Goal: Information Seeking & Learning: Learn about a topic

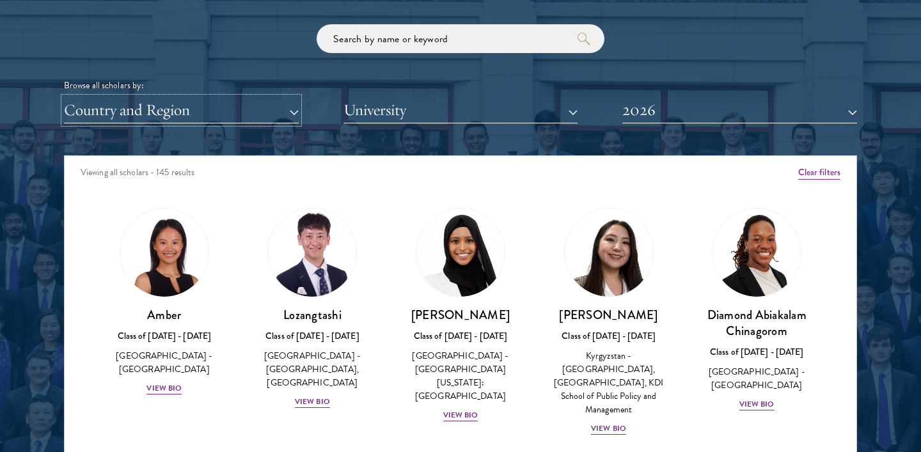
click at [173, 119] on button "Country and Region" at bounding box center [181, 110] width 235 height 26
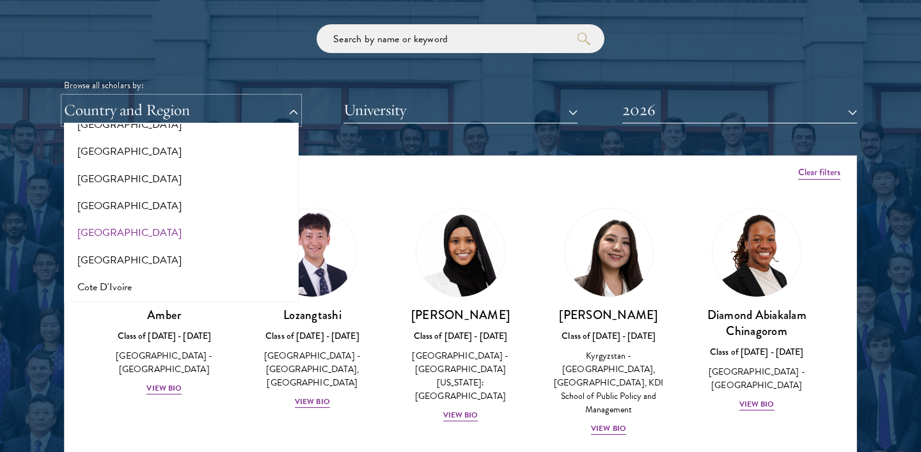
scroll to position [438, 0]
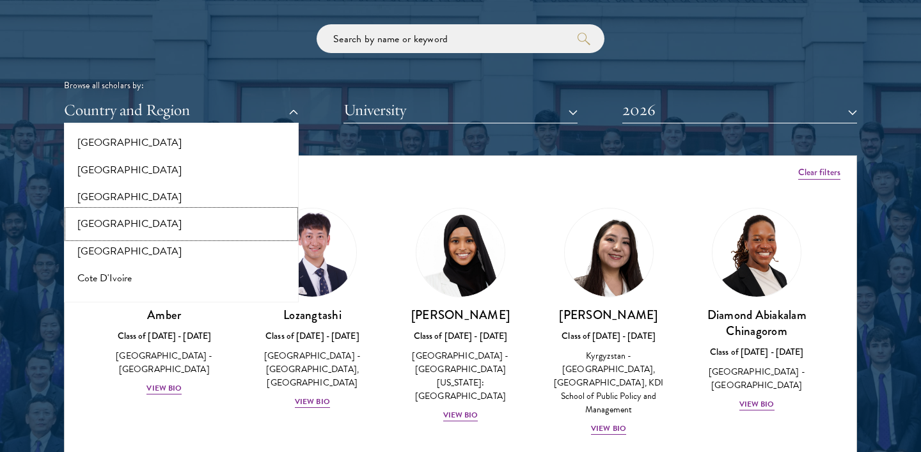
click at [89, 223] on button "[GEOGRAPHIC_DATA]" at bounding box center [181, 223] width 227 height 27
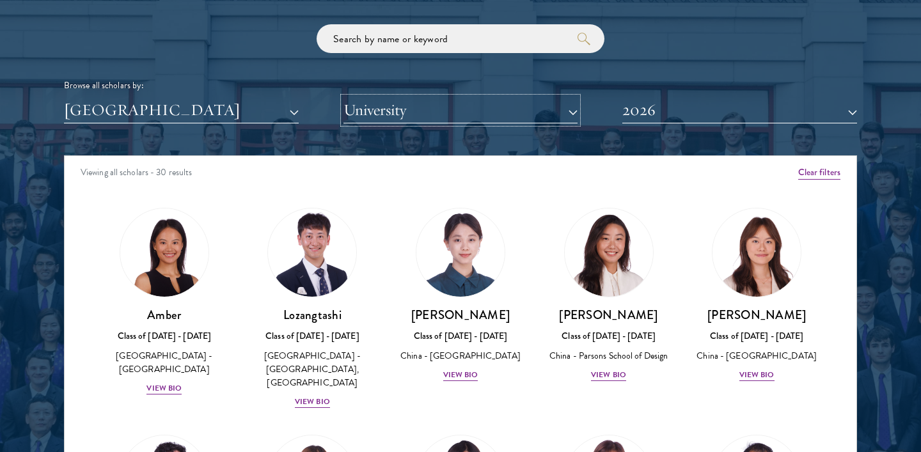
click at [496, 106] on button "University" at bounding box center [460, 110] width 235 height 26
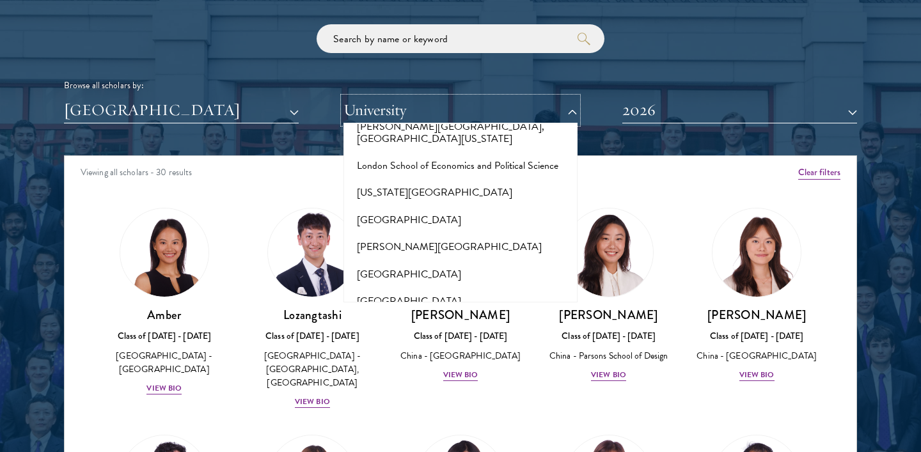
scroll to position [4495, 0]
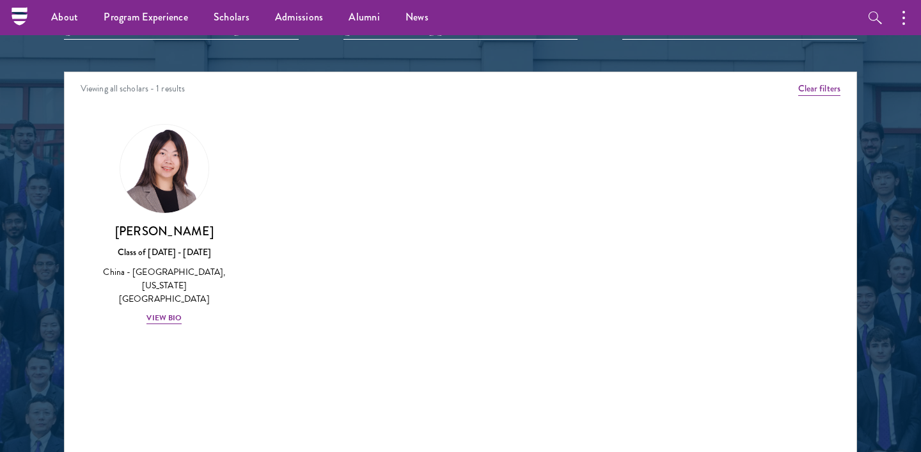
scroll to position [1550, 0]
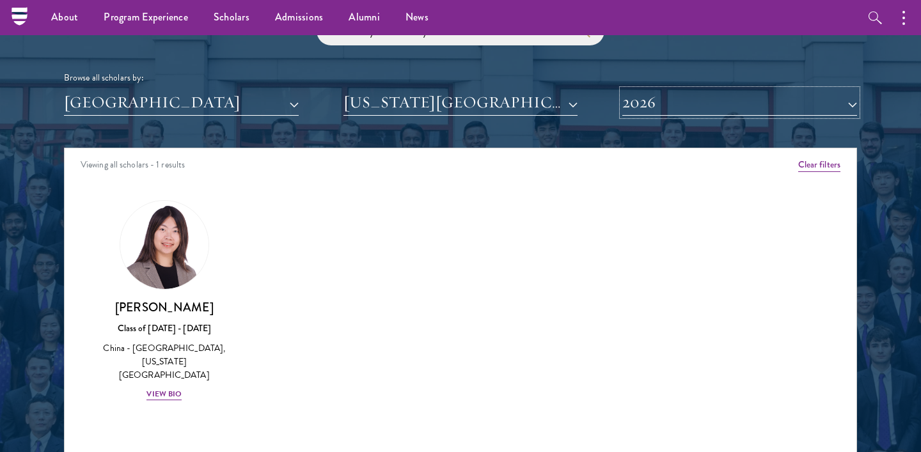
click at [661, 104] on button "2026" at bounding box center [739, 103] width 235 height 26
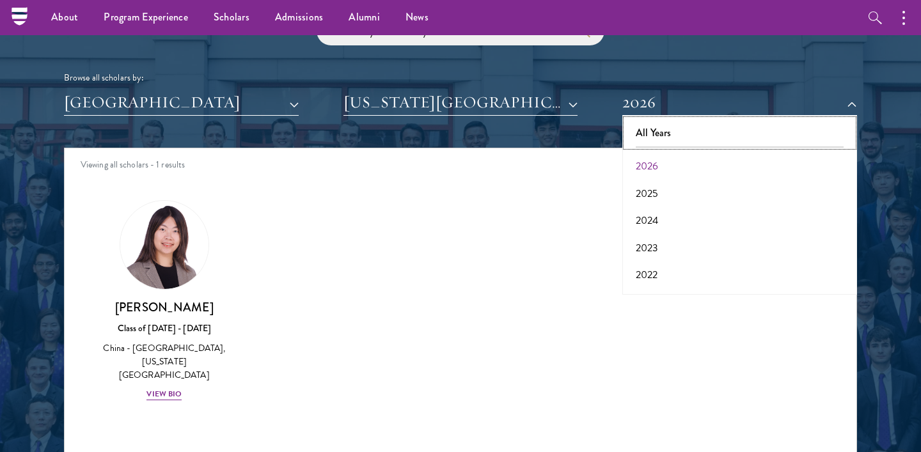
click at [650, 132] on button "All Years" at bounding box center [739, 133] width 227 height 27
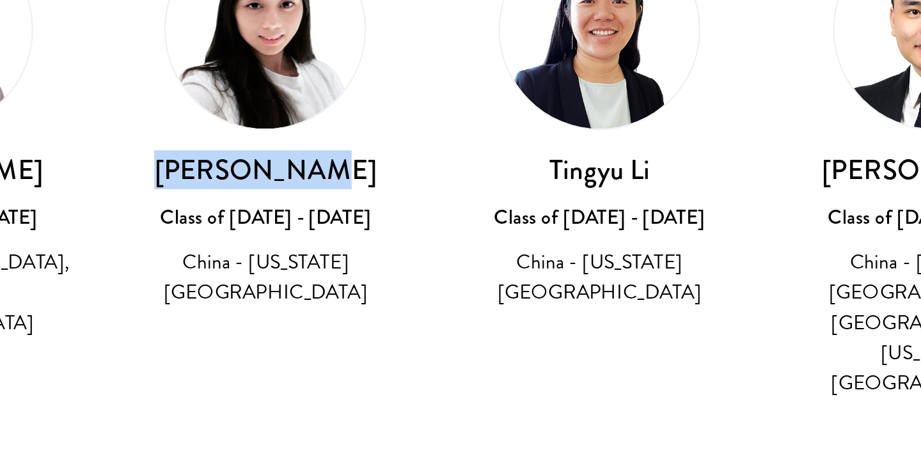
drag, startPoint x: 281, startPoint y: 305, endPoint x: 354, endPoint y: 306, distance: 72.3
click at [354, 306] on h3 "[PERSON_NAME]" at bounding box center [312, 307] width 123 height 16
copy h3 "[PERSON_NAME]"
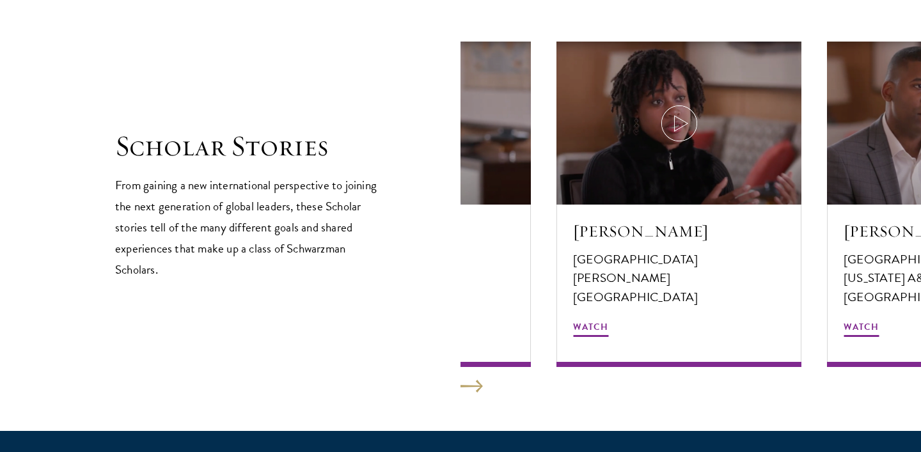
scroll to position [2213, 0]
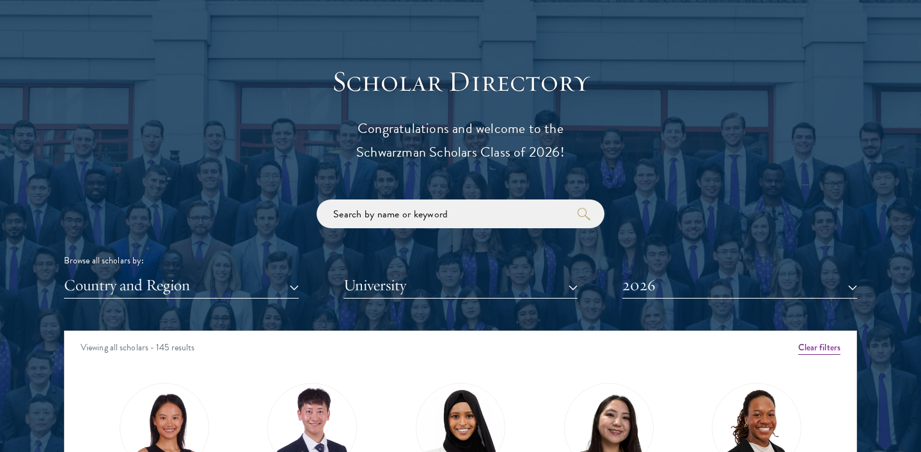
scroll to position [1369, 0]
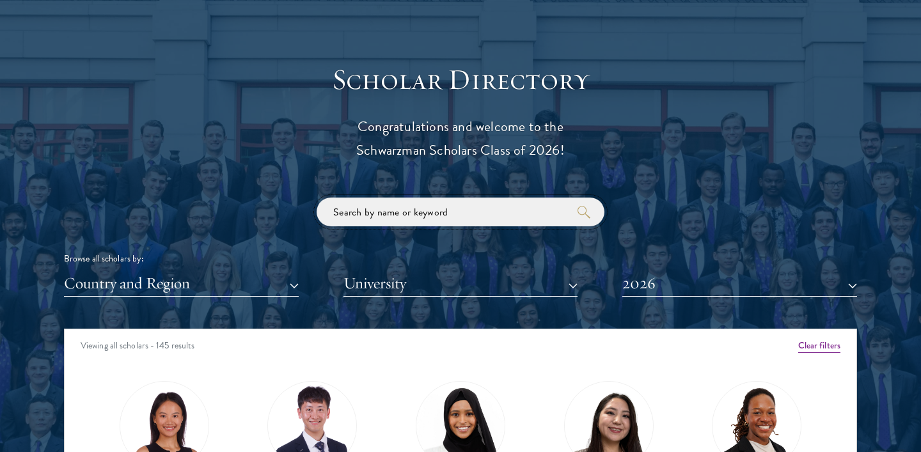
click at [379, 205] on input "search" at bounding box center [461, 212] width 288 height 29
type input "mao"
click button "submit" at bounding box center [0, 0] width 0 height 0
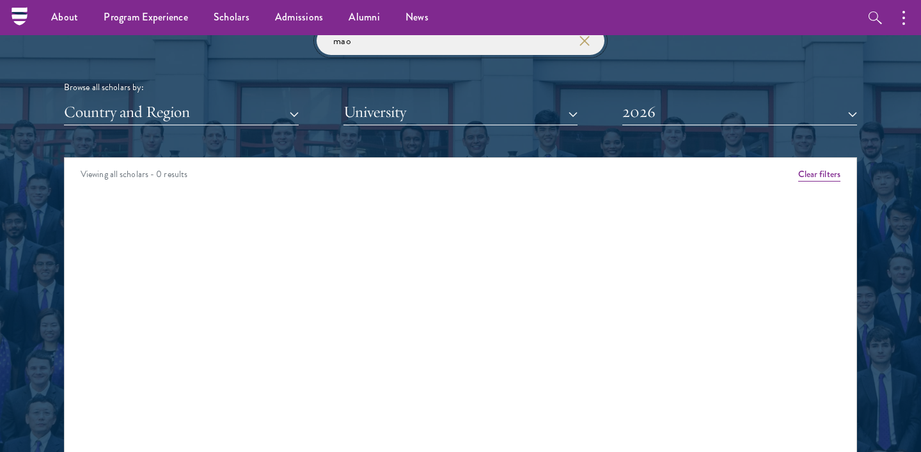
scroll to position [1539, 0]
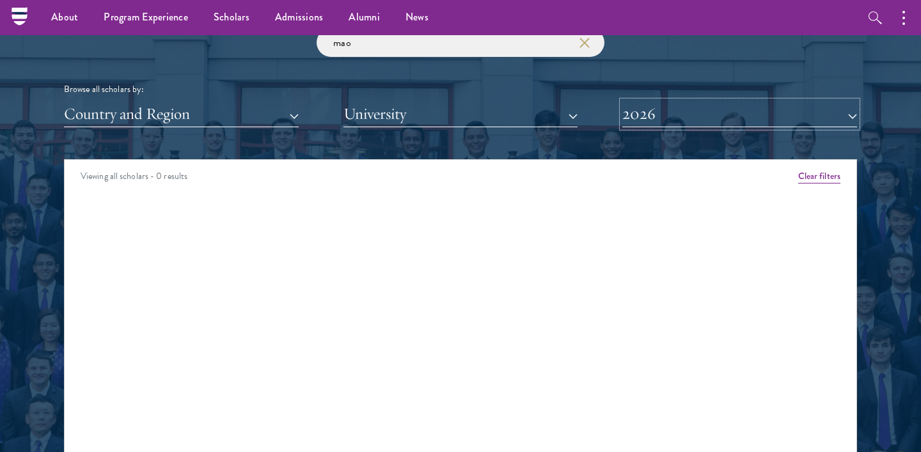
click at [698, 118] on button "2026" at bounding box center [739, 114] width 235 height 26
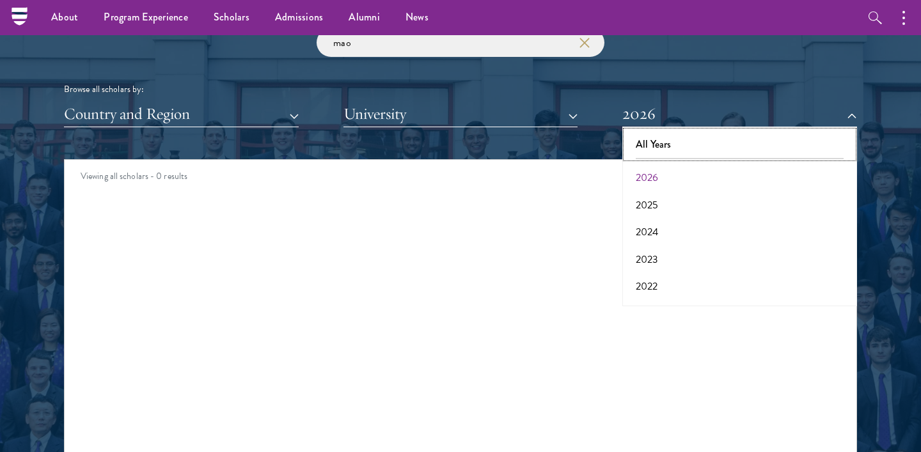
click at [666, 145] on button "All Years" at bounding box center [739, 144] width 227 height 27
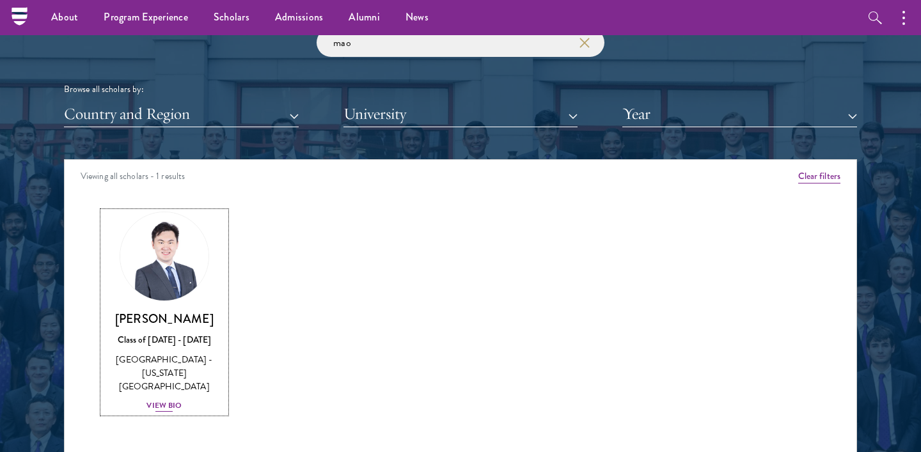
click at [161, 400] on div "View Bio" at bounding box center [163, 406] width 35 height 12
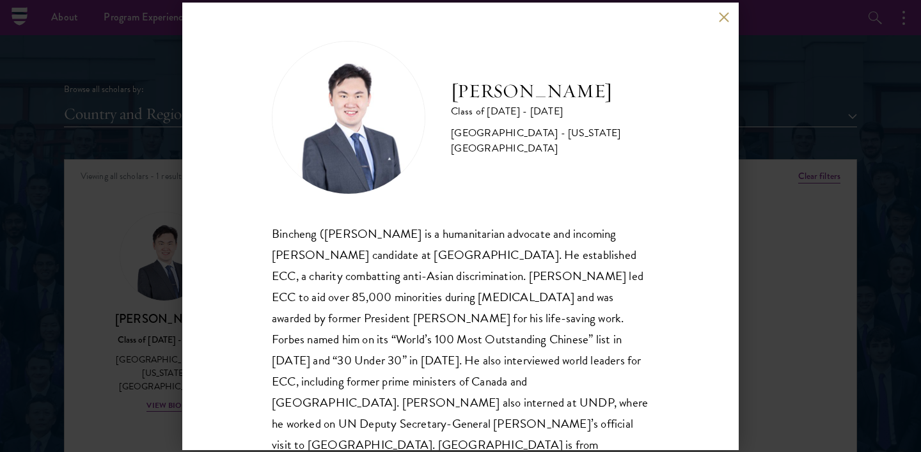
scroll to position [22, 0]
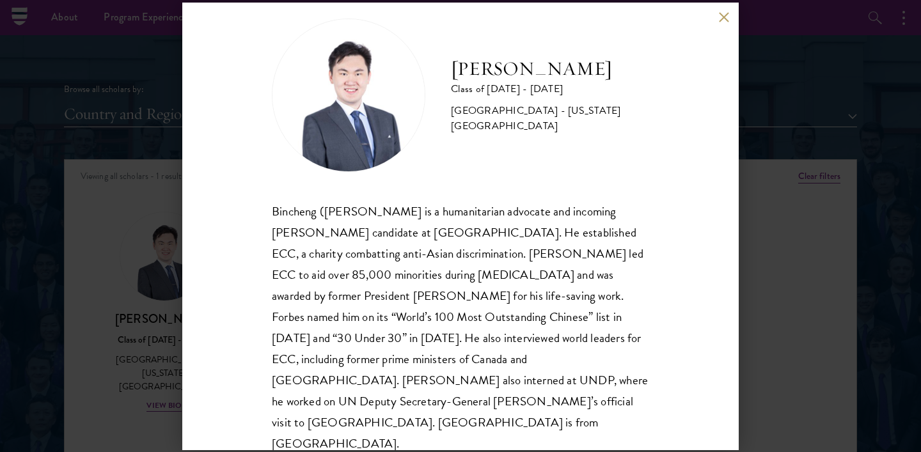
click at [732, 9] on div "Bincheng Mao Class of 2024 - 2025 China - New York University Bincheng (Stéphan…" at bounding box center [460, 227] width 556 height 448
click at [720, 12] on button at bounding box center [723, 17] width 11 height 11
